Goal: Communication & Community: Answer question/provide support

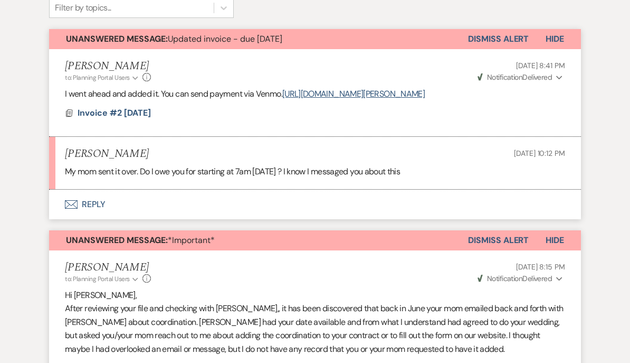
scroll to position [302, 0]
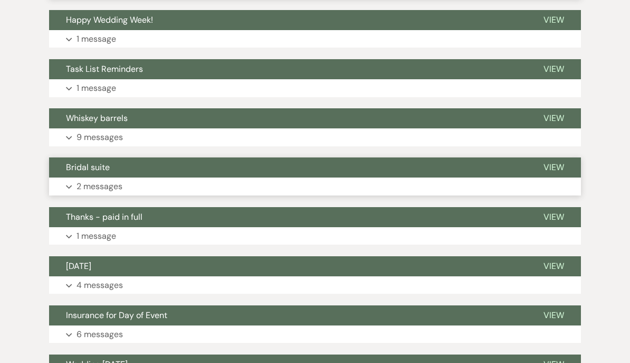
click at [74, 162] on span "Bridal suite" at bounding box center [88, 167] width 44 height 11
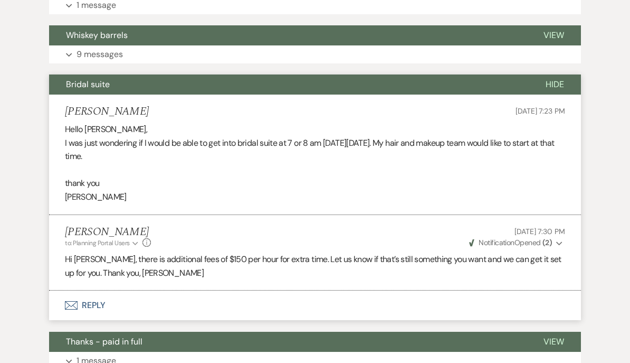
scroll to position [868, 0]
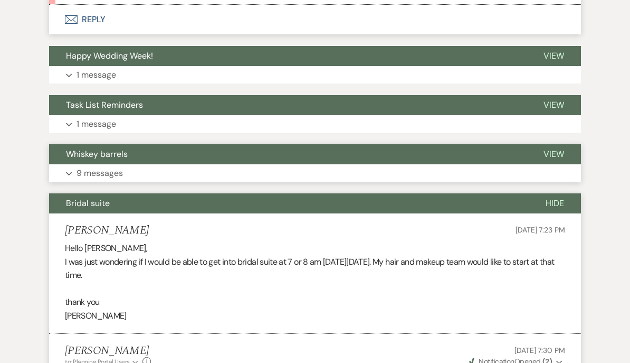
click at [91, 154] on button "Whiskey barrels" at bounding box center [288, 154] width 478 height 20
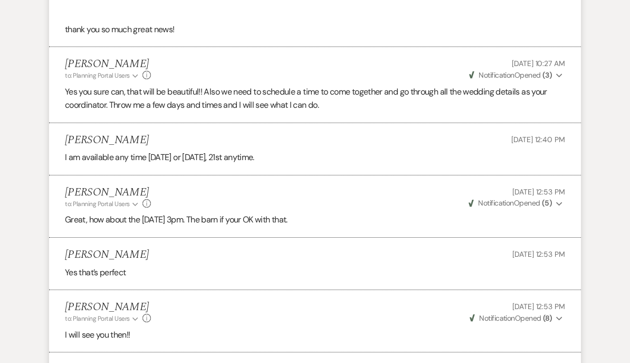
scroll to position [1253, 0]
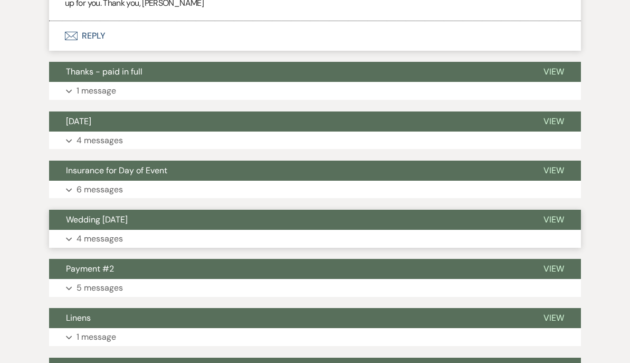
click at [83, 214] on span "Wedding [DATE]" at bounding box center [97, 219] width 62 height 11
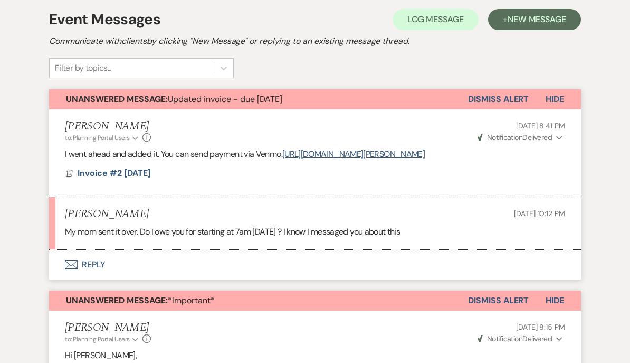
scroll to position [215, 0]
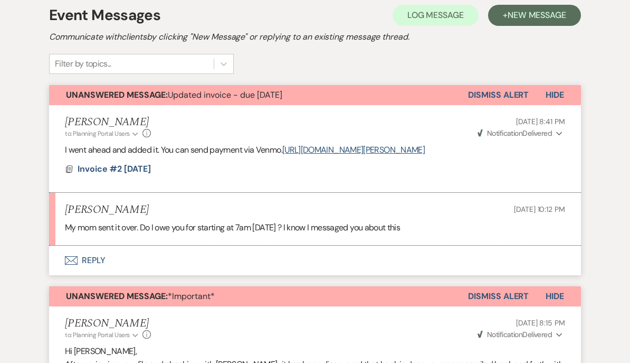
click at [88, 261] on button "Envelope Reply" at bounding box center [315, 261] width 532 height 30
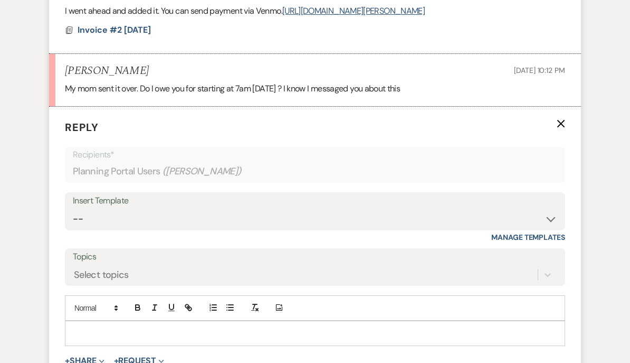
scroll to position [363, 0]
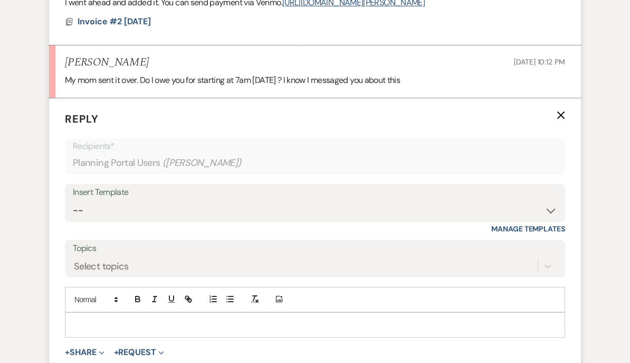
click at [81, 328] on div at bounding box center [314, 324] width 499 height 24
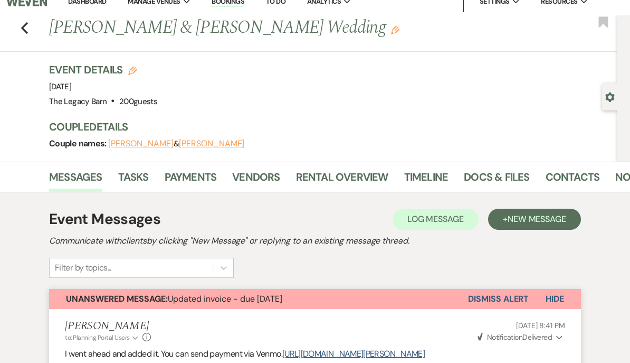
scroll to position [0, 0]
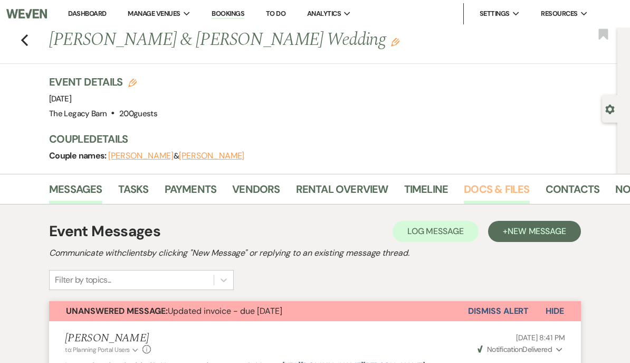
click at [476, 185] on link "Docs & Files" at bounding box center [496, 191] width 65 height 23
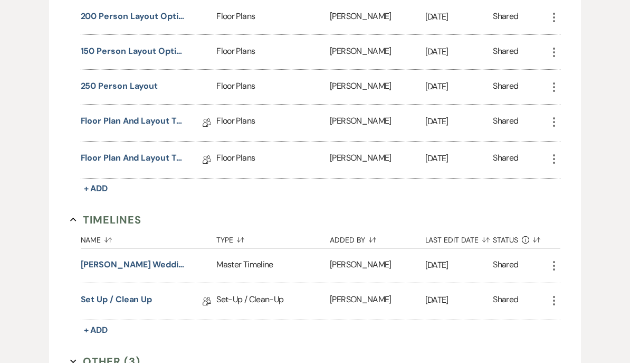
scroll to position [765, 0]
click at [121, 265] on button "[PERSON_NAME] wedding timeline" at bounding box center [134, 264] width 106 height 13
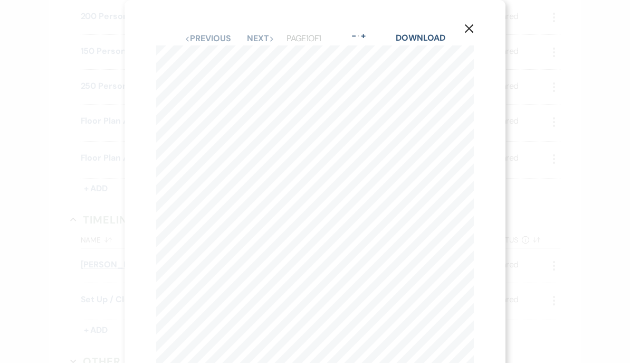
scroll to position [0, 0]
click at [470, 25] on icon "X" at bounding box center [468, 28] width 9 height 9
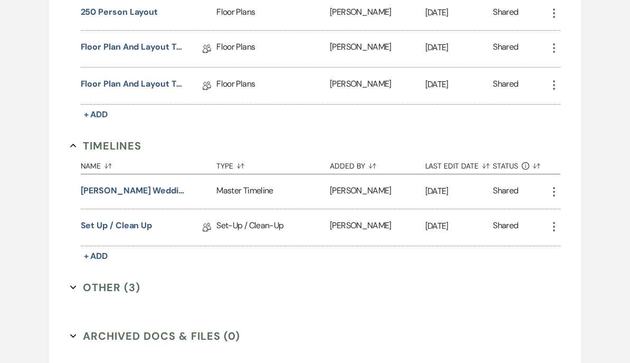
scroll to position [885, 0]
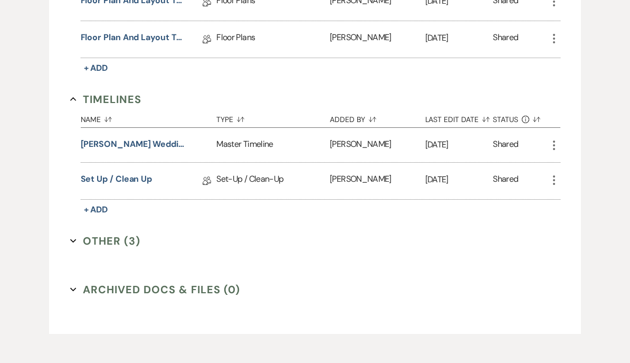
click at [98, 240] on button "Other (3) Expand" at bounding box center [105, 241] width 71 height 16
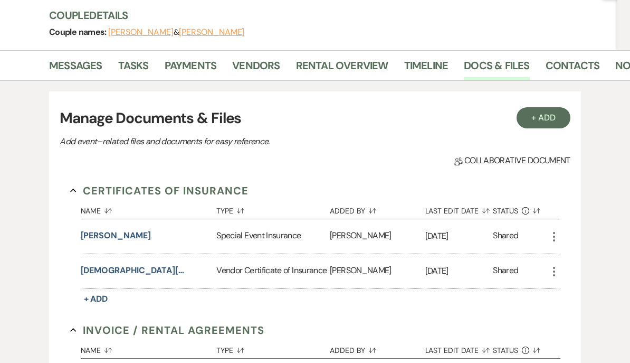
scroll to position [119, 0]
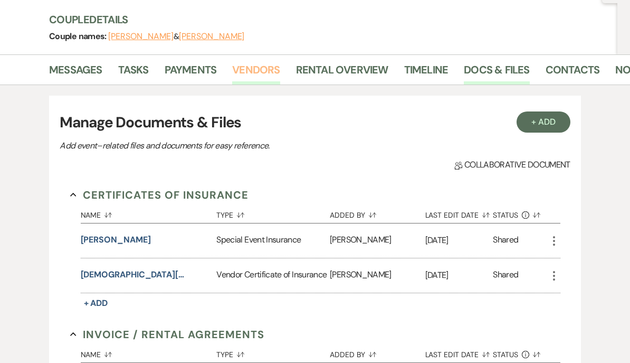
click at [252, 71] on link "Vendors" at bounding box center [255, 73] width 47 height 23
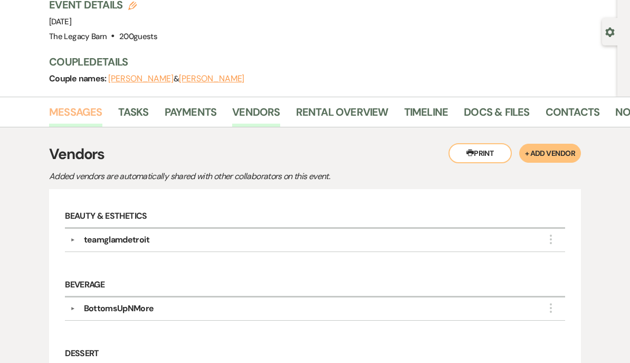
click at [73, 112] on link "Messages" at bounding box center [75, 114] width 53 height 23
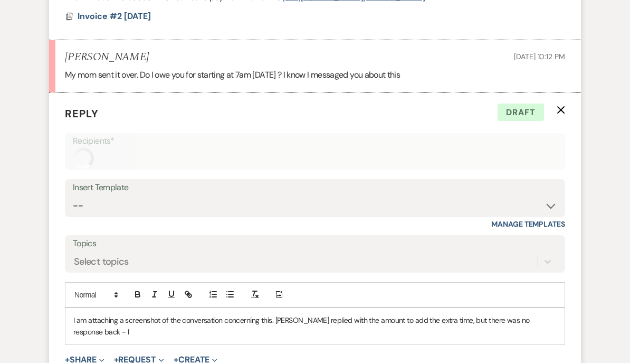
scroll to position [434, 0]
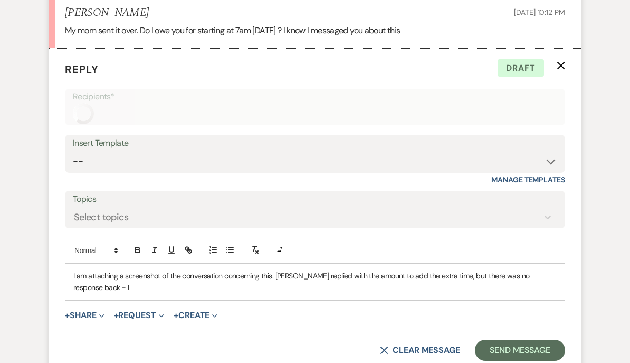
click at [555, 277] on p "I am attaching a screenshot of the conversation concerning this. [PERSON_NAME] …" at bounding box center [314, 282] width 483 height 24
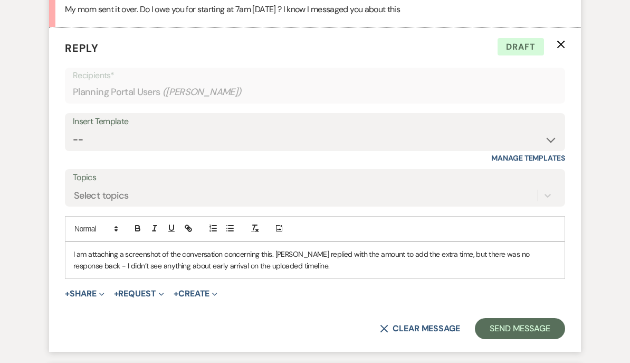
scroll to position [431, 0]
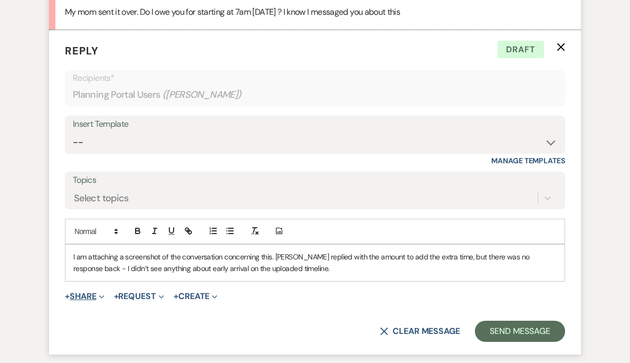
click at [81, 292] on button "+ Share Expand" at bounding box center [85, 296] width 40 height 8
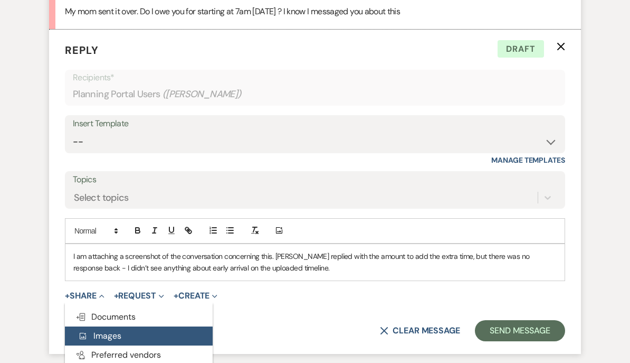
click at [97, 330] on span "Add Photo Images" at bounding box center [100, 335] width 44 height 11
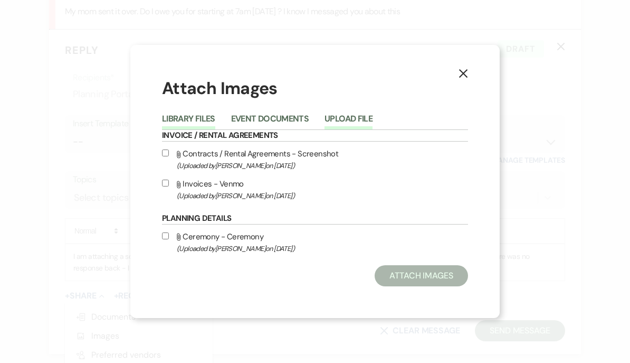
click at [343, 129] on button "Upload File" at bounding box center [349, 122] width 48 height 15
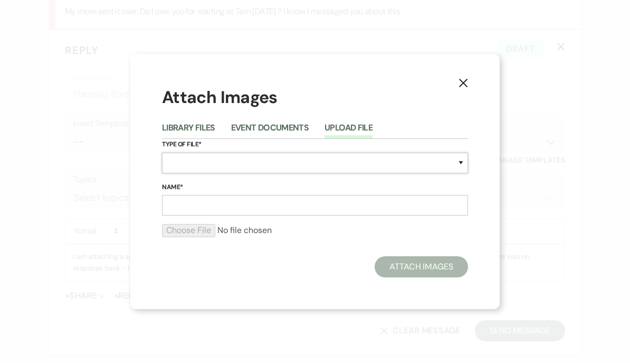
click at [174, 173] on select "Special Event Insurance Vendor Certificate of Insurance Contracts / Rental Agre…" at bounding box center [315, 163] width 306 height 21
select select "0"
click at [176, 215] on input "Name*" at bounding box center [315, 205] width 306 height 21
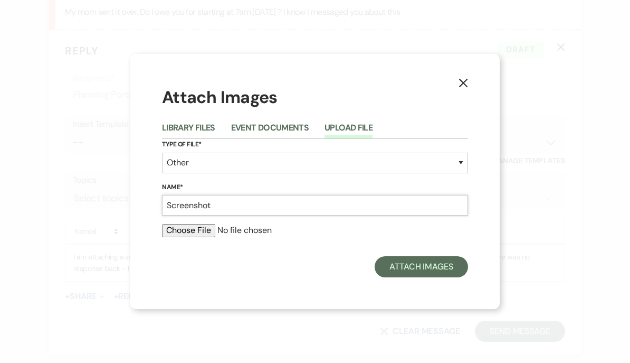
type input "Screenshot"
click at [179, 236] on input "file" at bounding box center [315, 230] width 306 height 13
click at [178, 236] on input "file" at bounding box center [315, 230] width 306 height 13
type input "C:\fakepath\IMG_0272.jpeg"
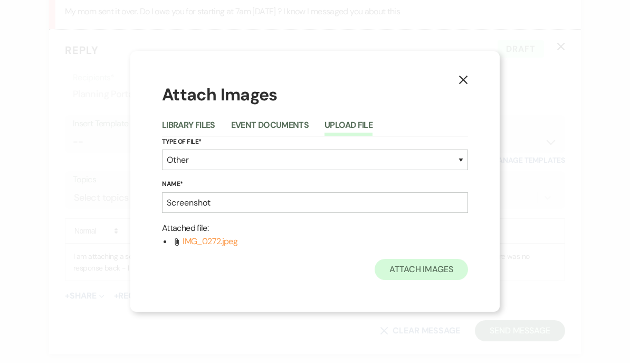
click at [446, 280] on button "Attach Images" at bounding box center [421, 269] width 93 height 21
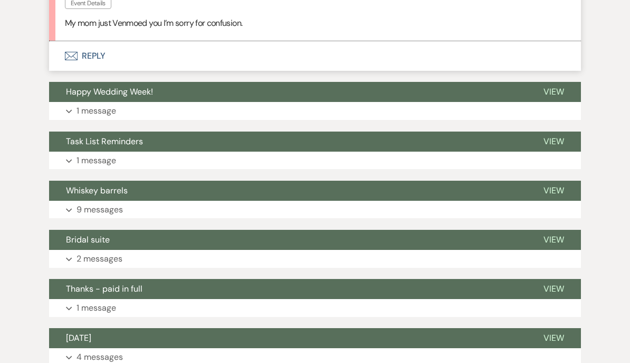
scroll to position [1089, 0]
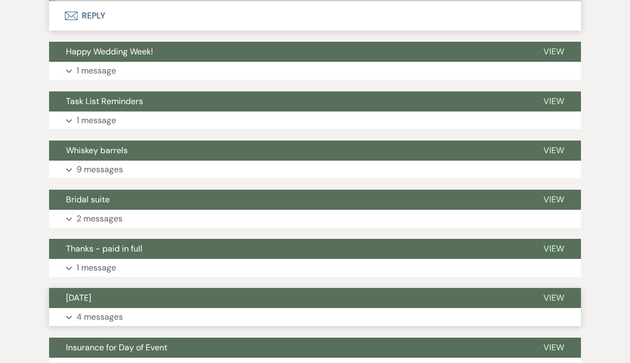
click at [73, 292] on span "[DATE]" at bounding box center [78, 297] width 25 height 11
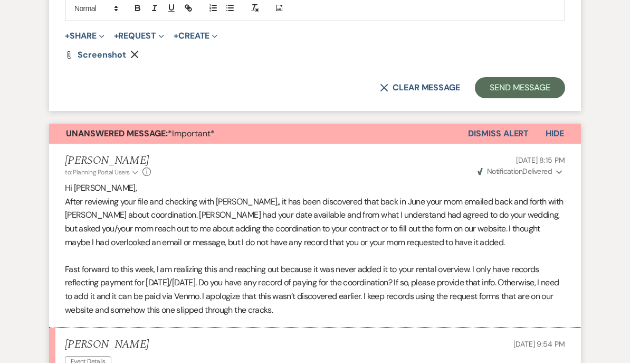
scroll to position [516, 0]
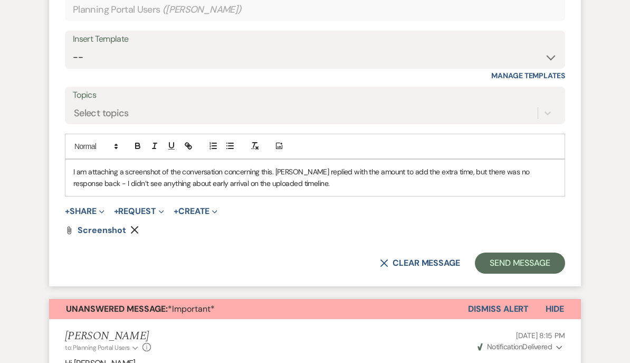
click at [71, 179] on div "I am attaching a screenshot of the conversation concerning this. [PERSON_NAME] …" at bounding box center [314, 177] width 499 height 36
click at [309, 189] on div "I am attaching a screenshot of the conversation concerning this. [PERSON_NAME] …" at bounding box center [314, 177] width 499 height 36
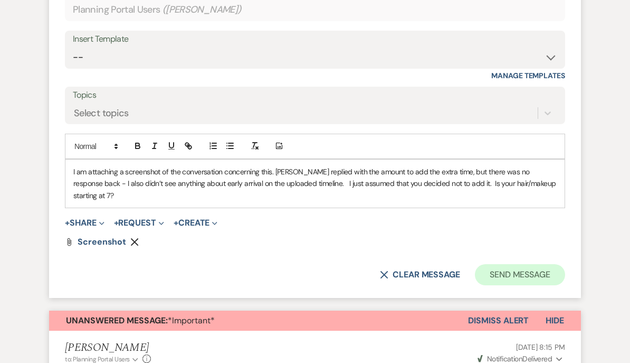
click at [529, 264] on button "Send Message" at bounding box center [520, 274] width 90 height 21
